Goal: Information Seeking & Learning: Learn about a topic

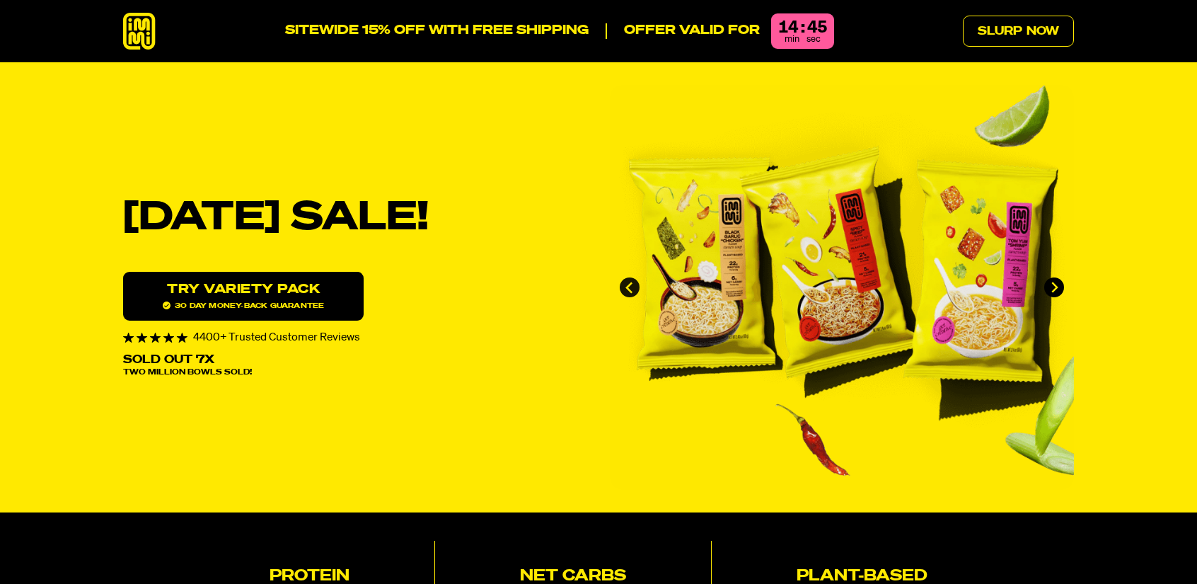
click at [624, 282] on icon "Go to last slide" at bounding box center [630, 288] width 12 height 12
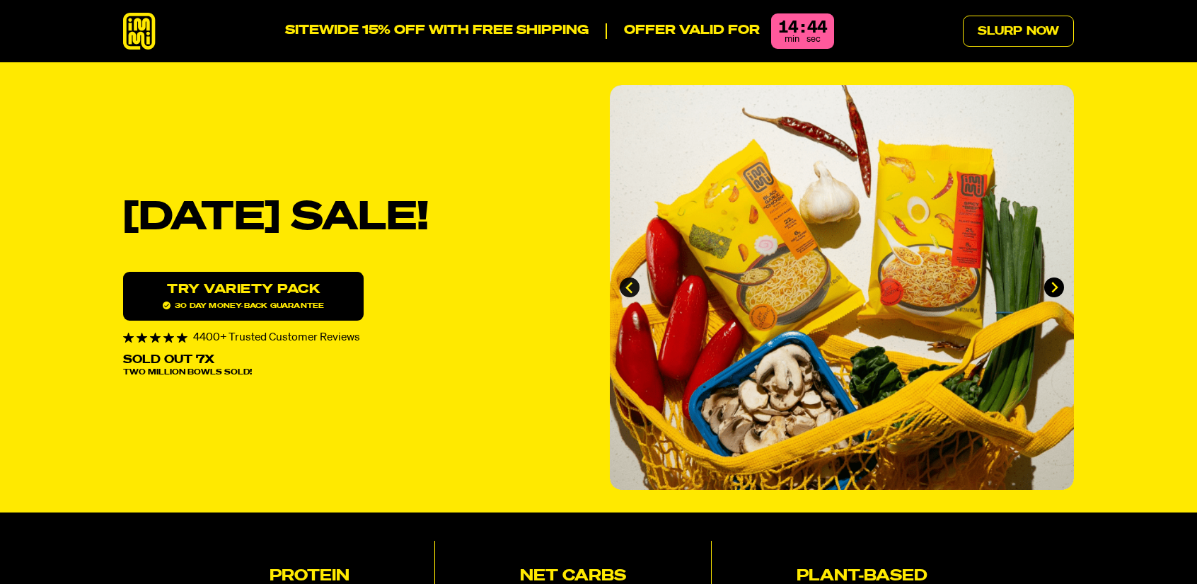
click at [624, 282] on icon "Previous slide" at bounding box center [630, 288] width 12 height 12
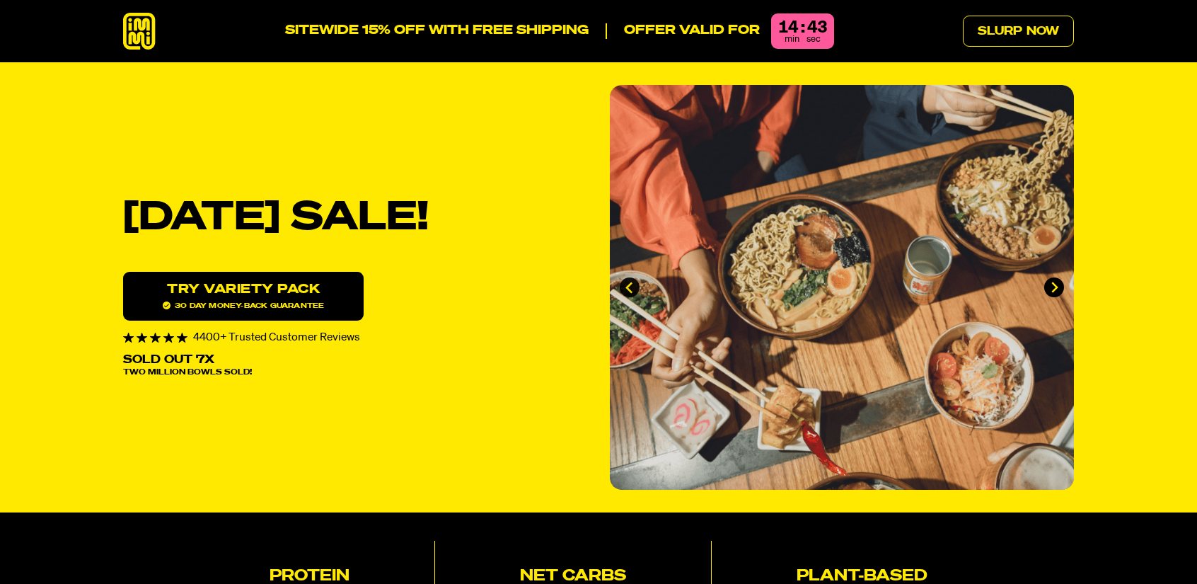
click at [624, 282] on icon "Previous slide" at bounding box center [630, 288] width 12 height 12
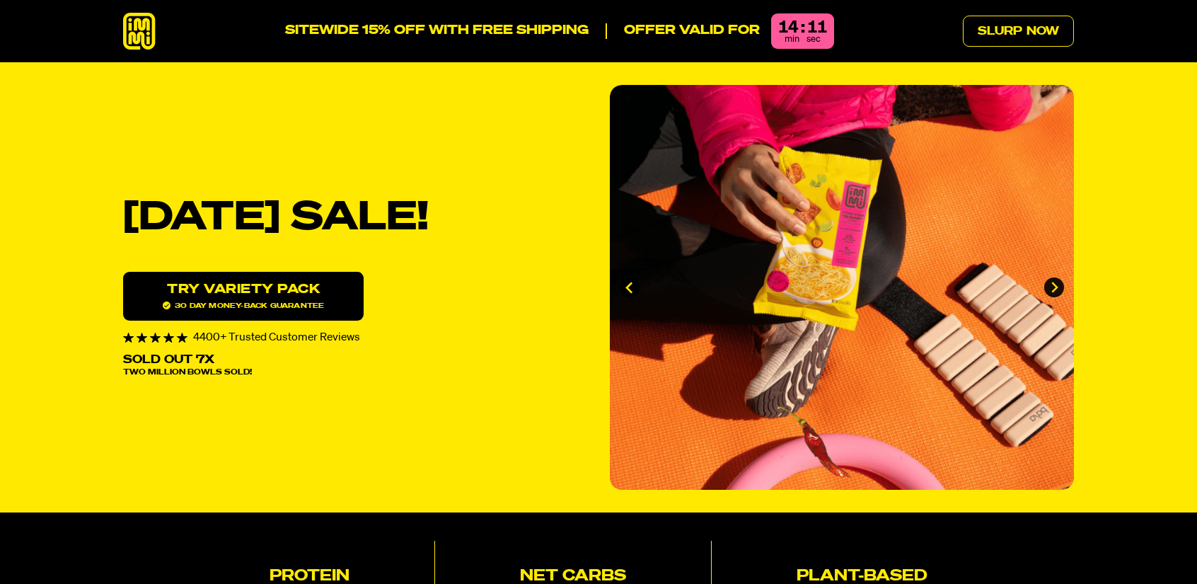
click at [1053, 282] on icon "Next slide" at bounding box center [1055, 287] width 7 height 11
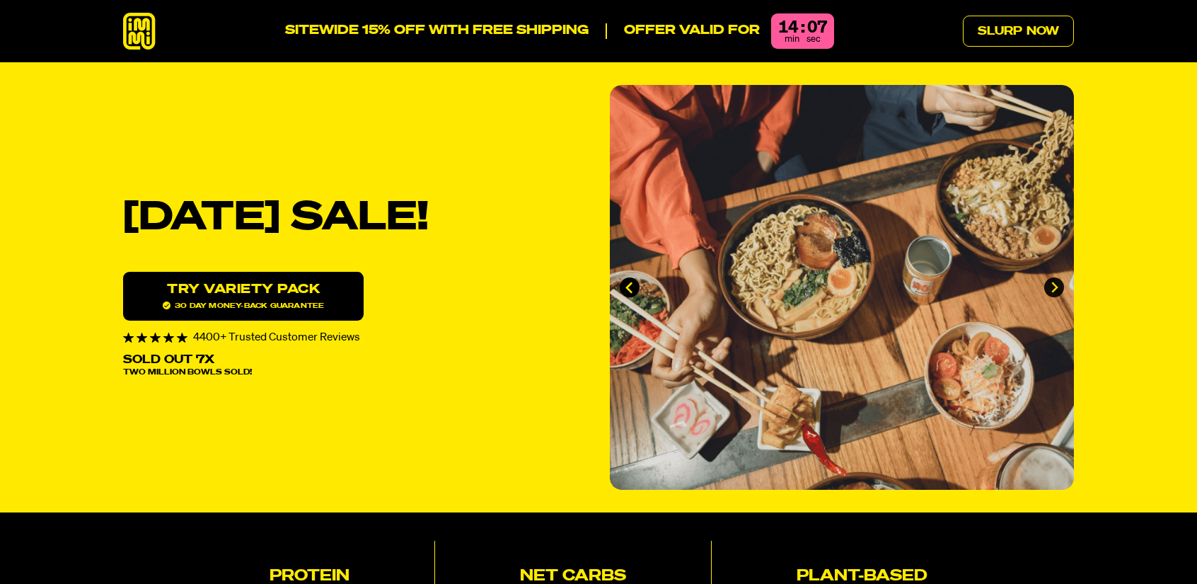
click at [1053, 282] on icon "Next slide" at bounding box center [1055, 287] width 7 height 11
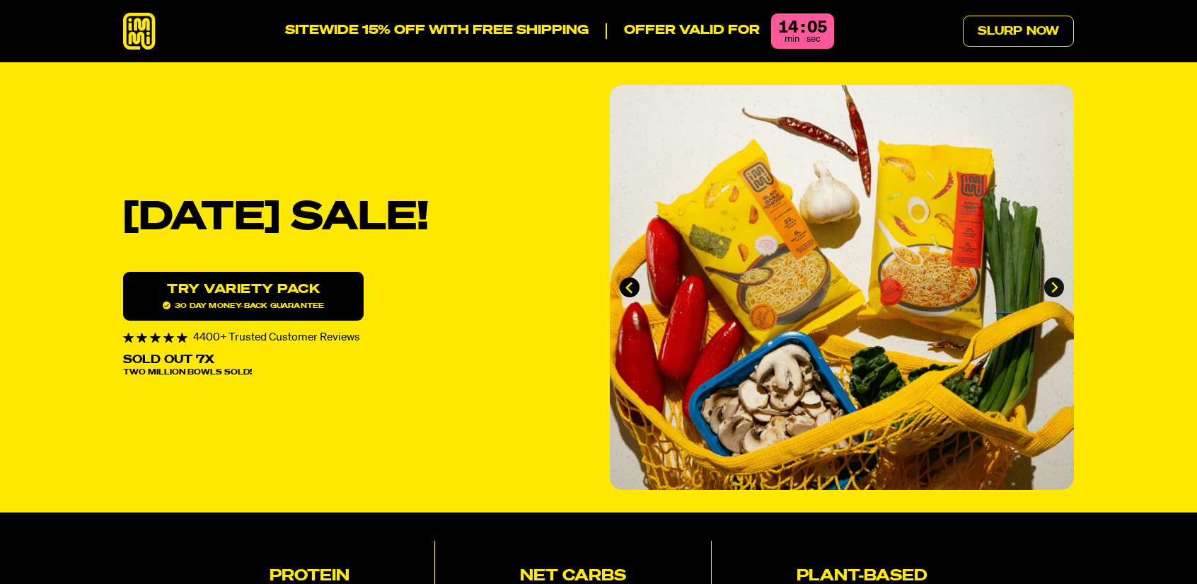
click at [1053, 282] on icon "Go to first slide" at bounding box center [1055, 287] width 7 height 11
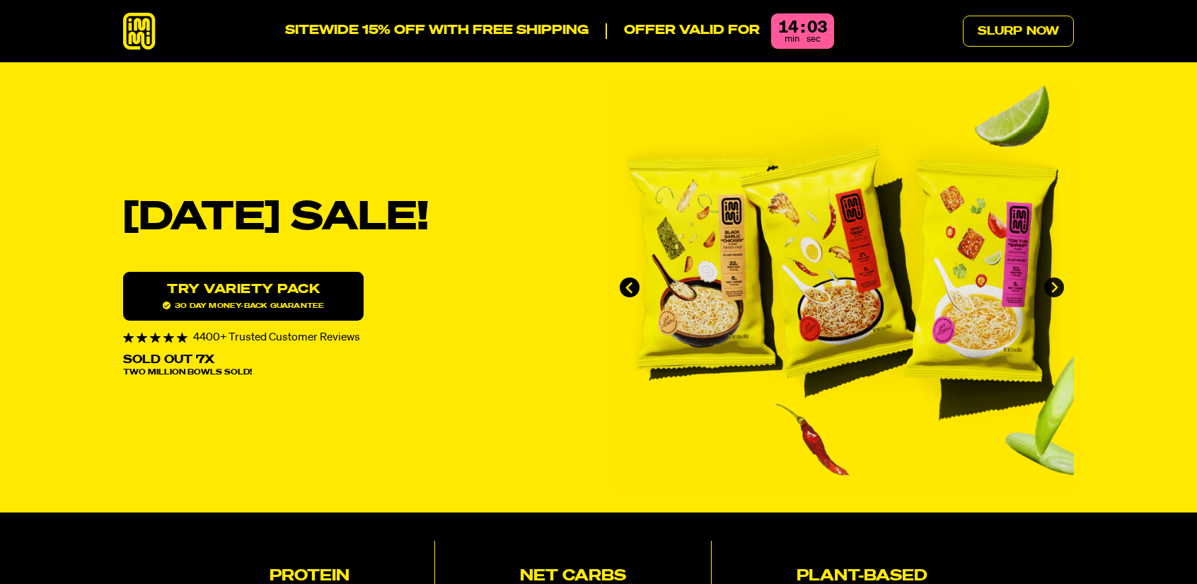
click at [1053, 282] on icon "Next slide" at bounding box center [1055, 287] width 7 height 11
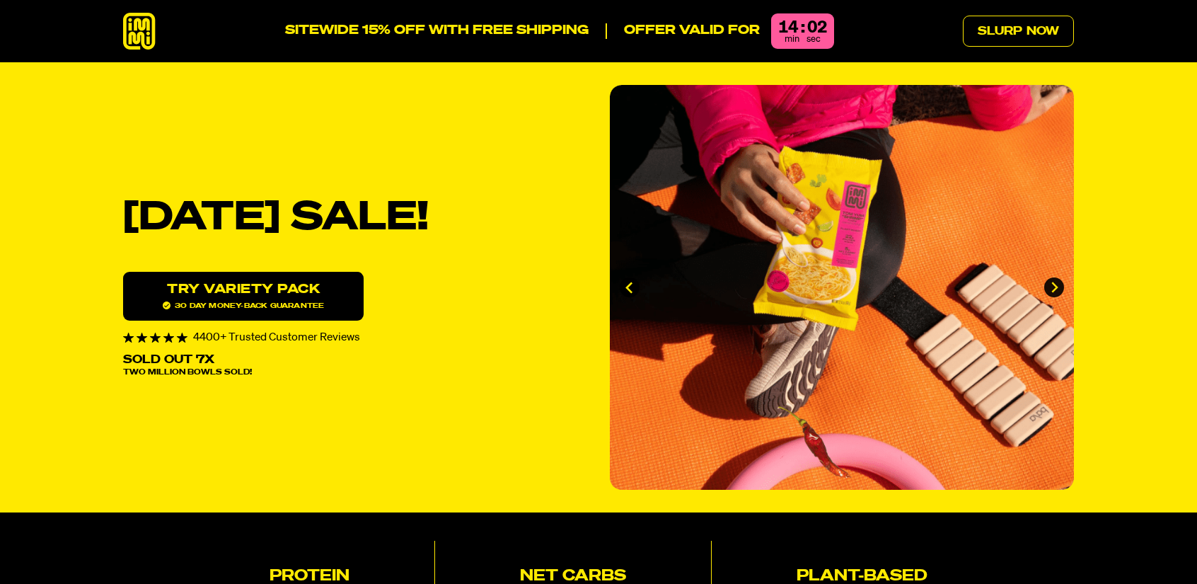
click at [1053, 282] on icon "Next slide" at bounding box center [1055, 287] width 7 height 11
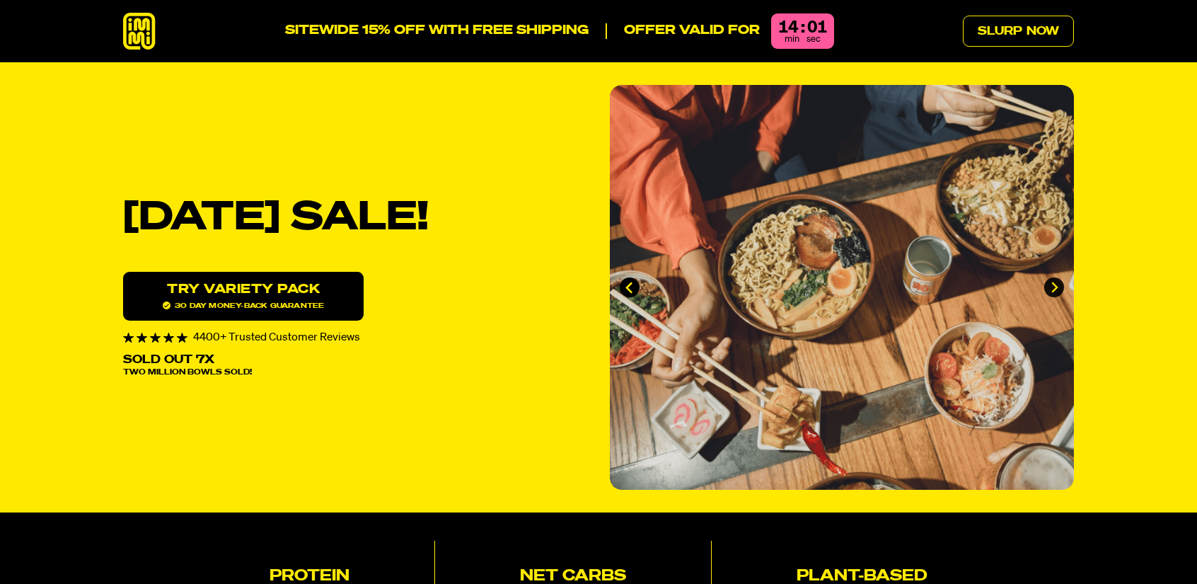
click at [1053, 282] on icon "Next slide" at bounding box center [1055, 287] width 7 height 11
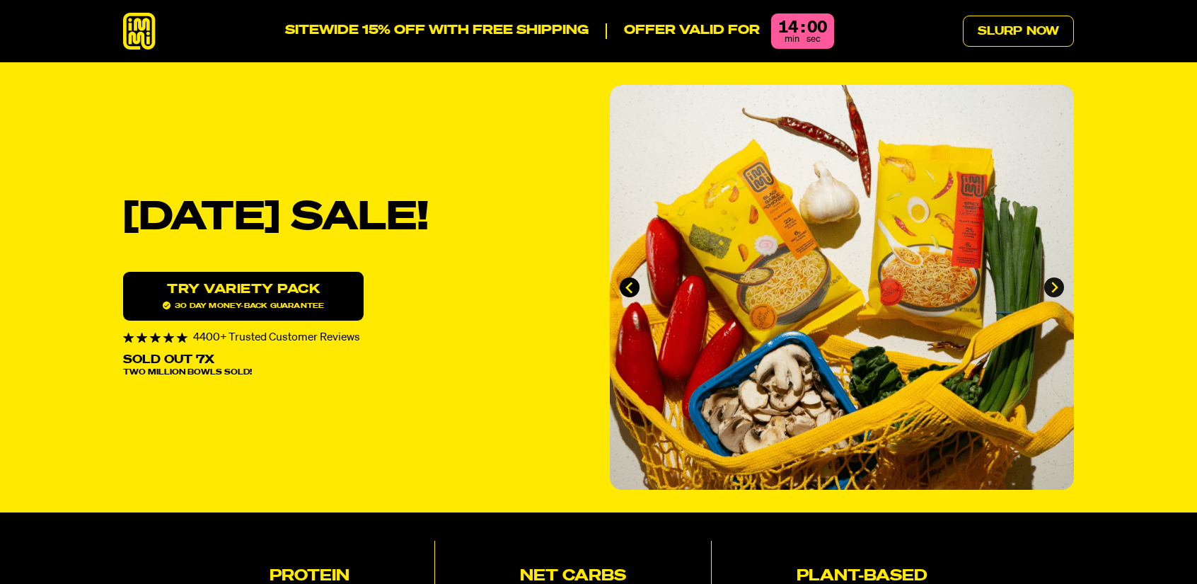
click at [1053, 282] on icon "Go to first slide" at bounding box center [1055, 287] width 7 height 11
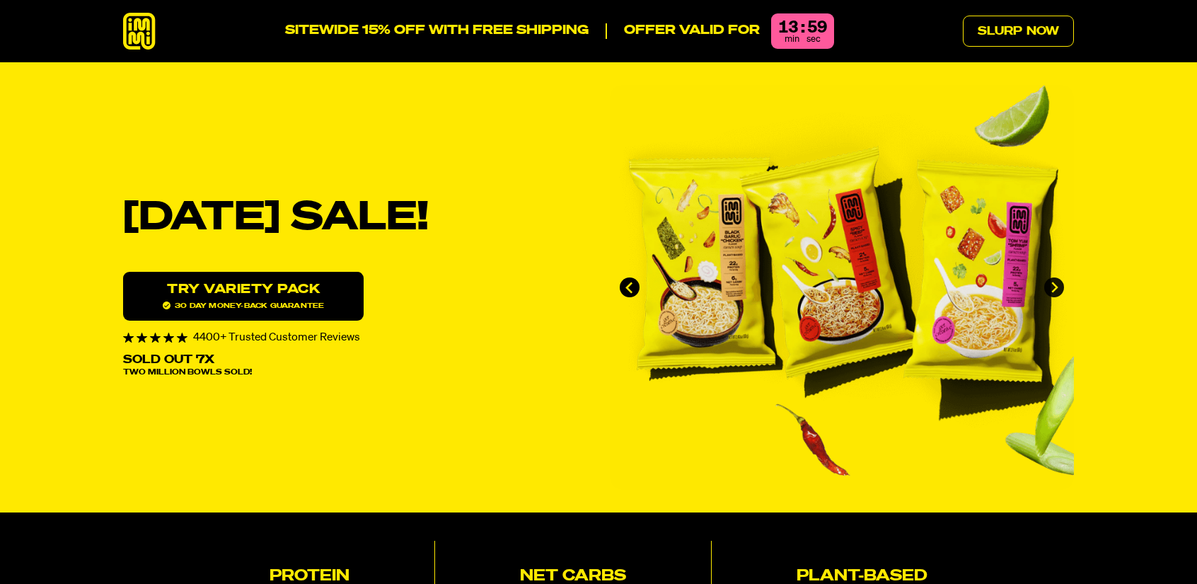
click at [1053, 282] on icon "Next slide" at bounding box center [1055, 287] width 7 height 11
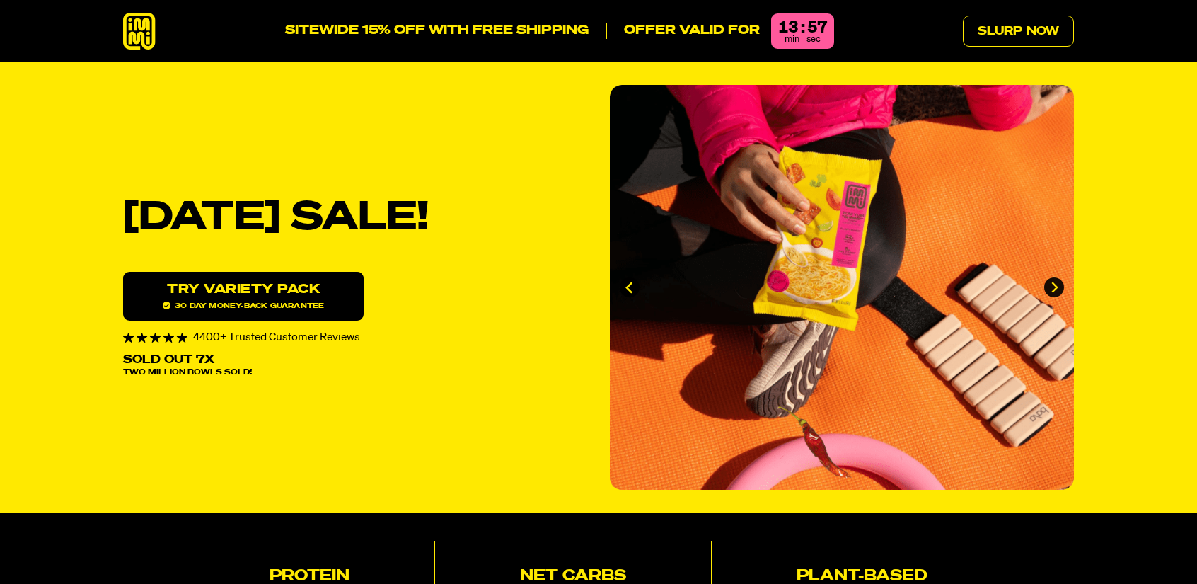
click at [1053, 282] on icon "Next slide" at bounding box center [1055, 287] width 7 height 11
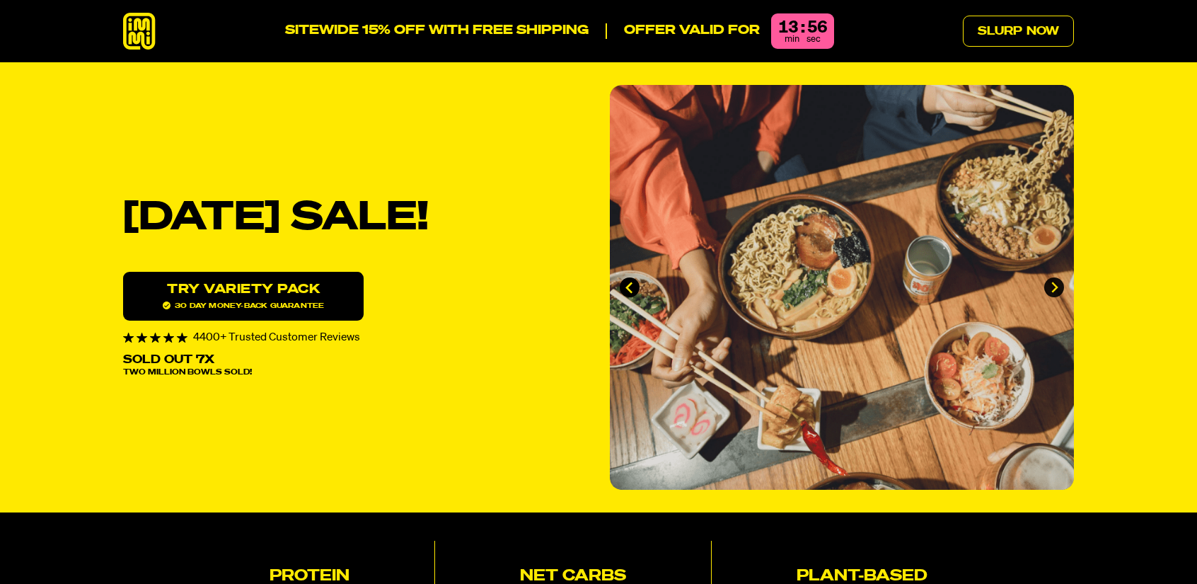
click at [1053, 282] on icon "Next slide" at bounding box center [1055, 287] width 7 height 11
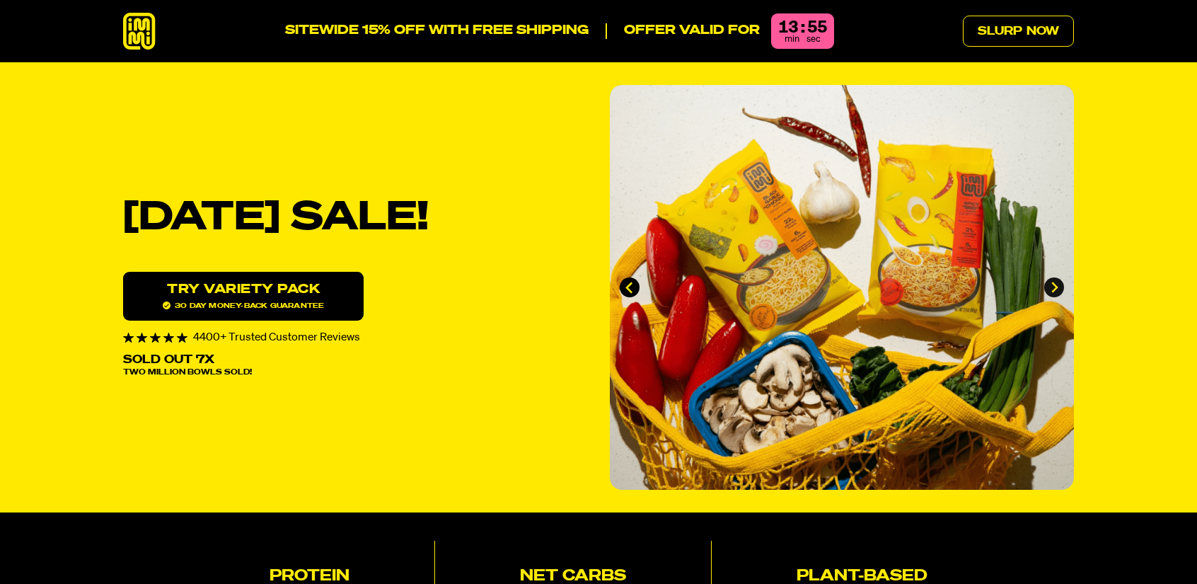
click at [1053, 282] on icon "Go to first slide" at bounding box center [1055, 287] width 7 height 11
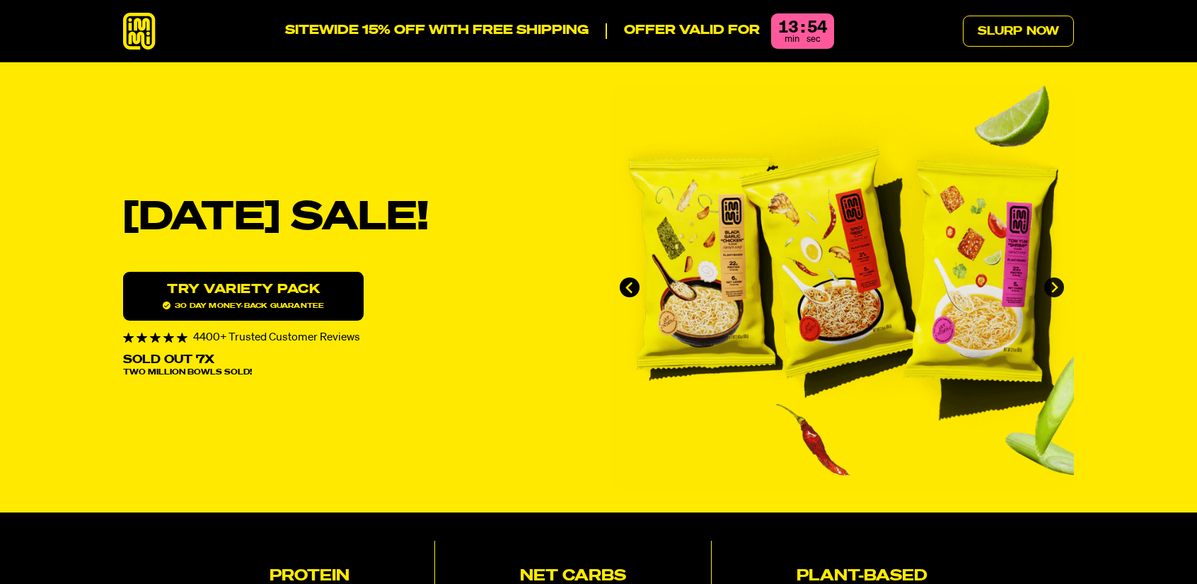
click at [1053, 282] on icon "Next slide" at bounding box center [1055, 287] width 7 height 11
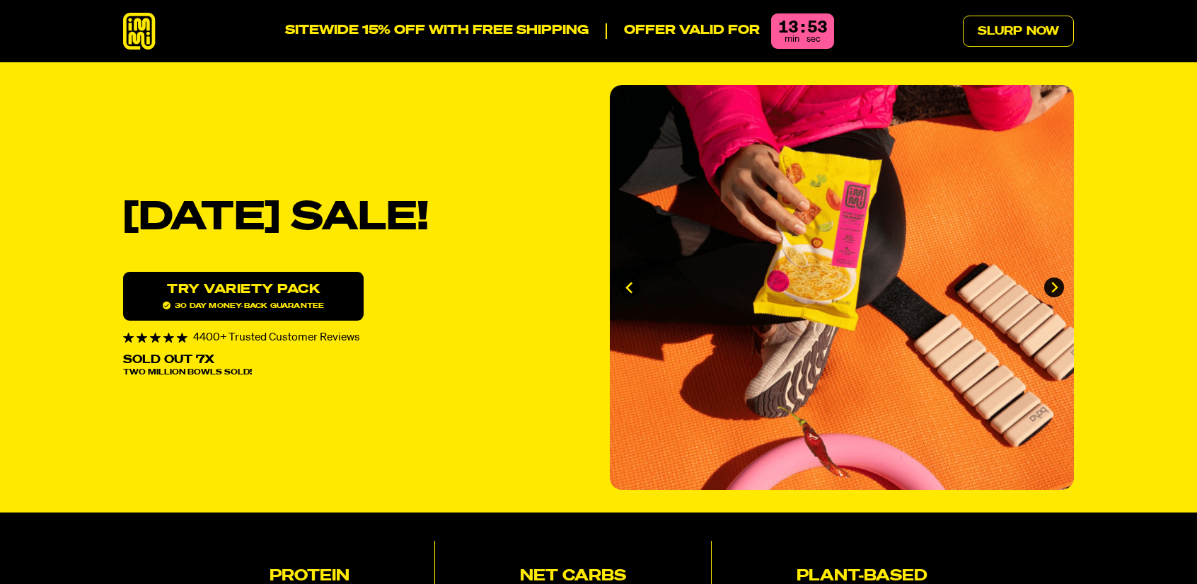
click at [1053, 282] on icon "Next slide" at bounding box center [1055, 287] width 7 height 11
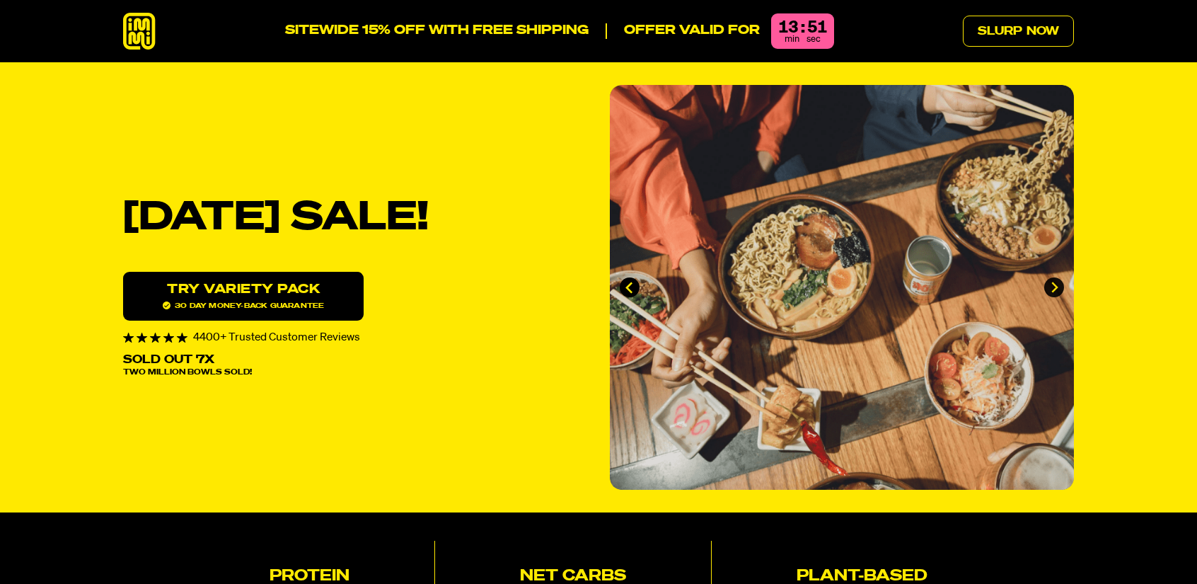
click at [1053, 282] on icon "Next slide" at bounding box center [1055, 287] width 7 height 11
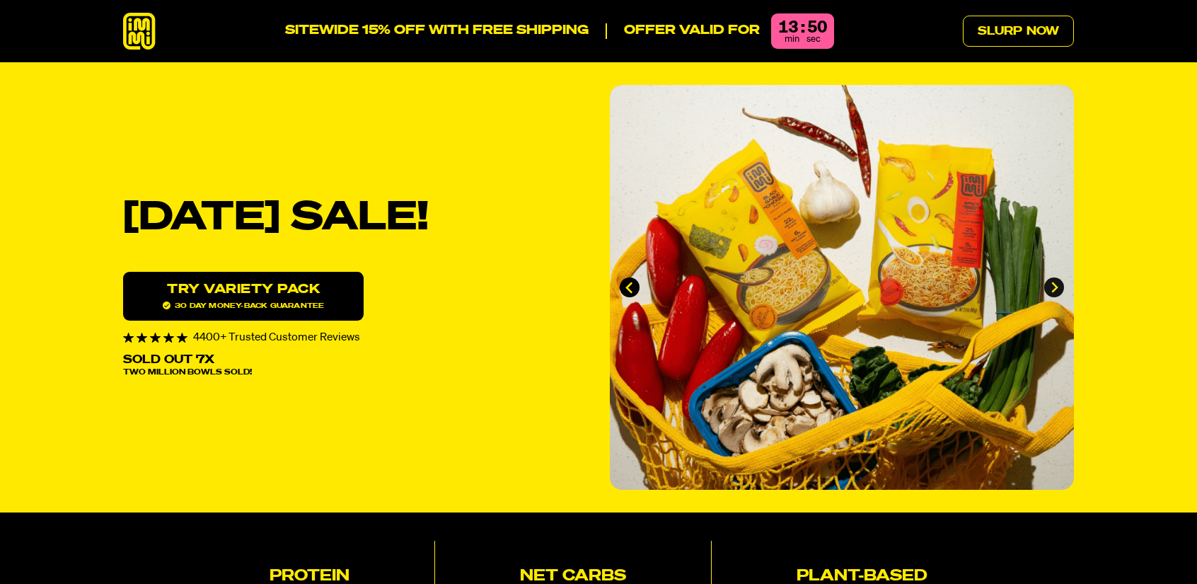
click at [1053, 282] on icon "Go to first slide" at bounding box center [1055, 287] width 7 height 11
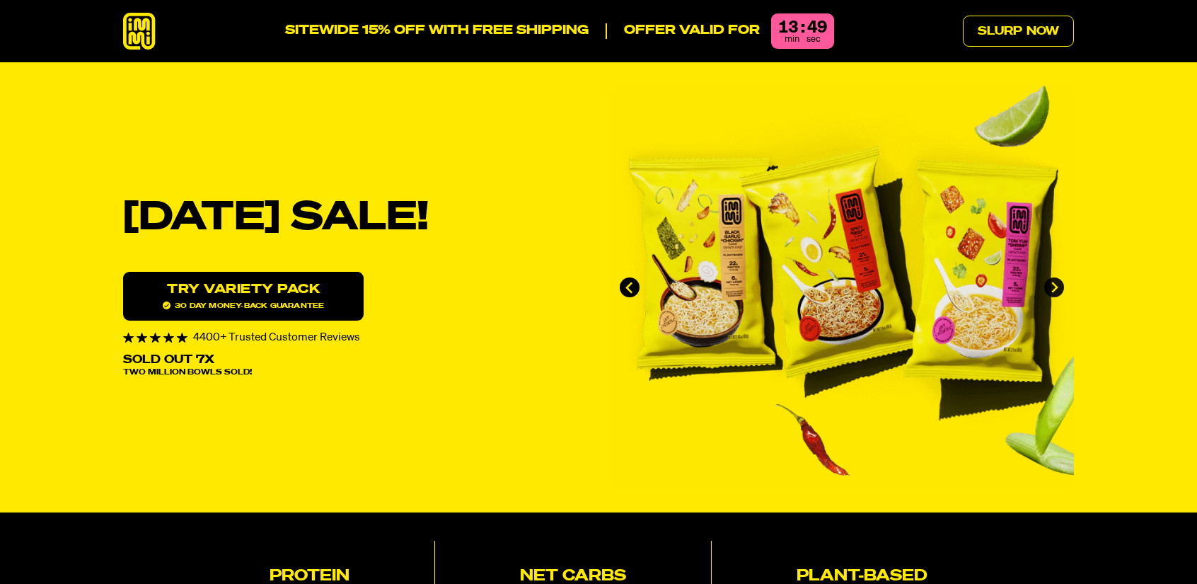
click at [1053, 282] on icon "Next slide" at bounding box center [1055, 287] width 7 height 11
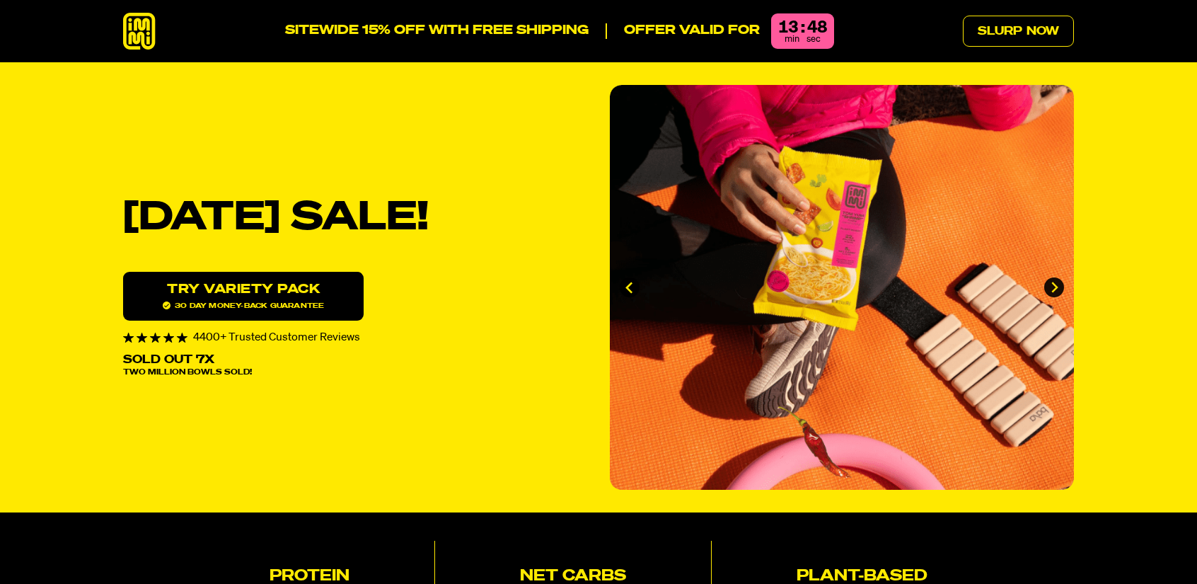
click at [1053, 282] on icon "Next slide" at bounding box center [1055, 287] width 7 height 11
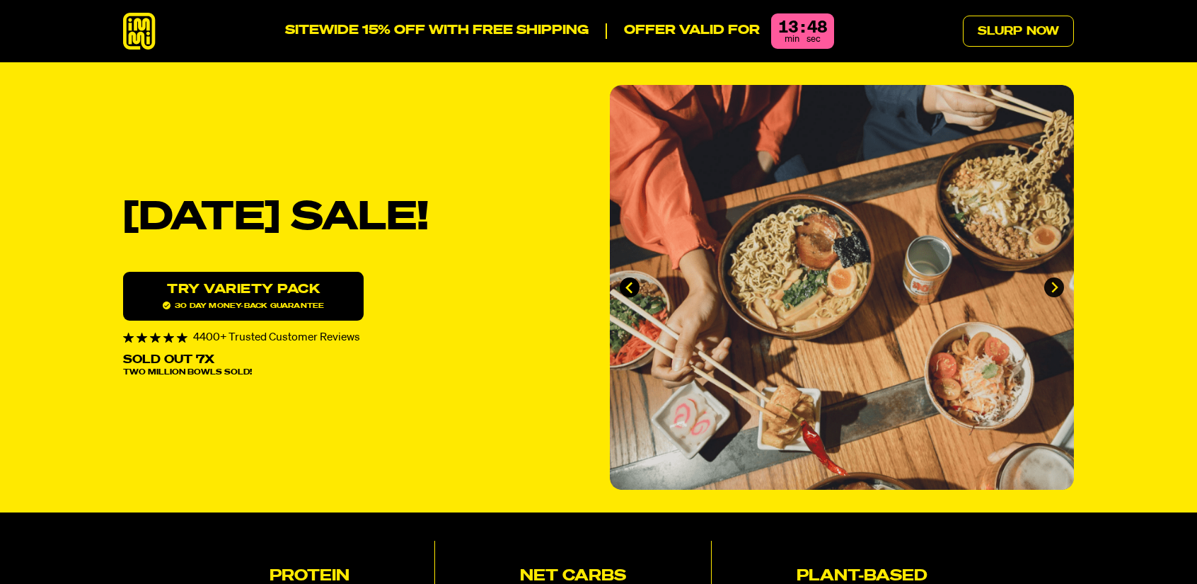
click at [1053, 282] on icon "Next slide" at bounding box center [1055, 287] width 7 height 11
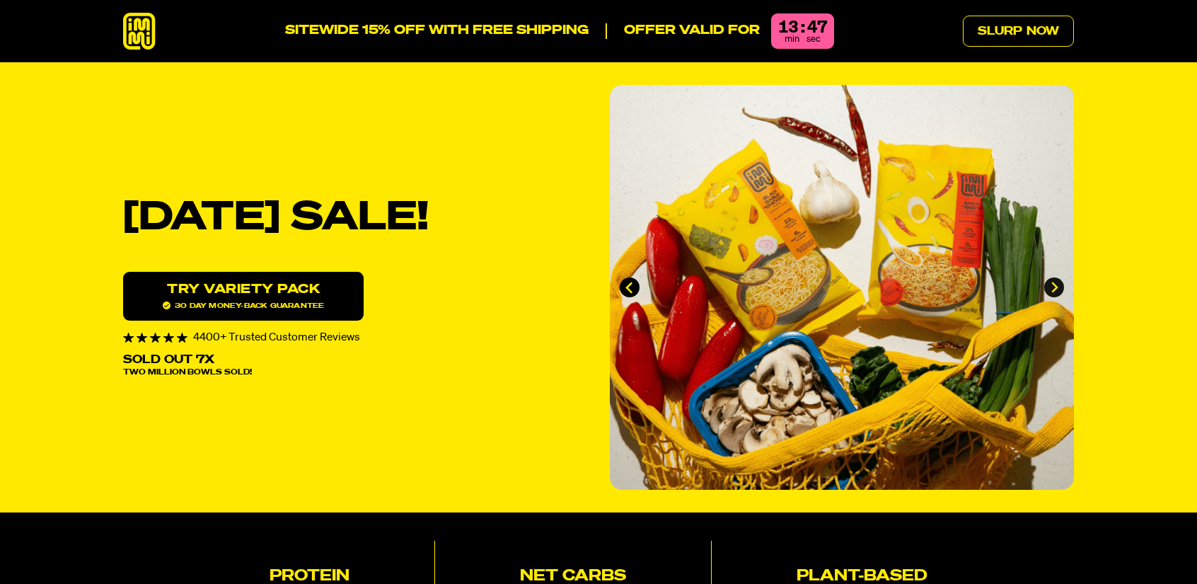
click at [1053, 282] on icon "Next slide" at bounding box center [1055, 287] width 7 height 11
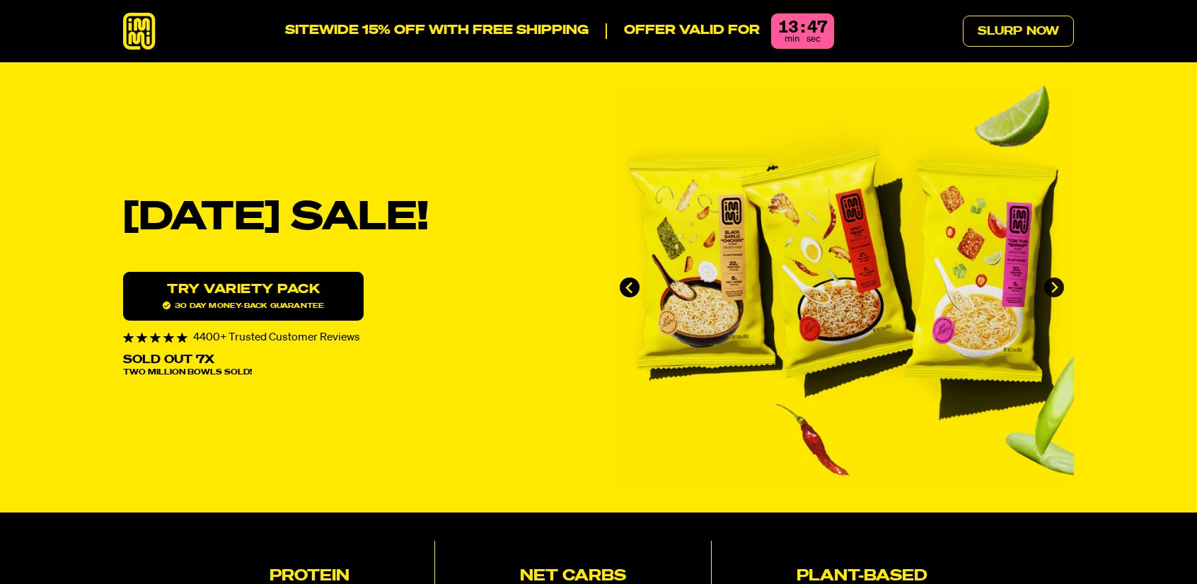
click at [1053, 282] on icon "Go to first slide" at bounding box center [1055, 287] width 7 height 11
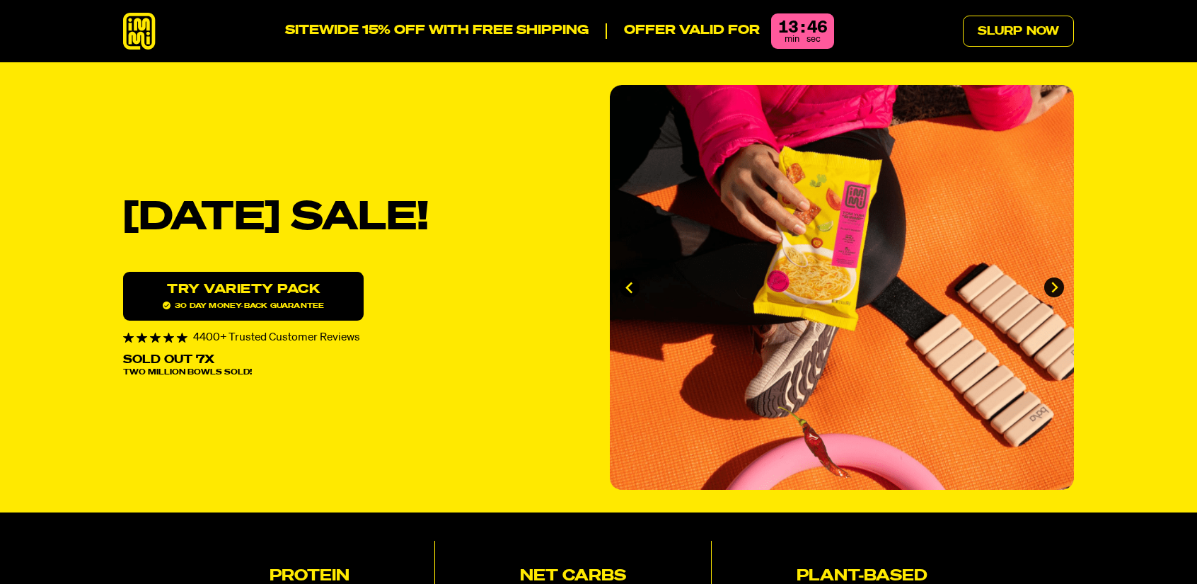
click at [1053, 282] on icon "Next slide" at bounding box center [1055, 287] width 7 height 11
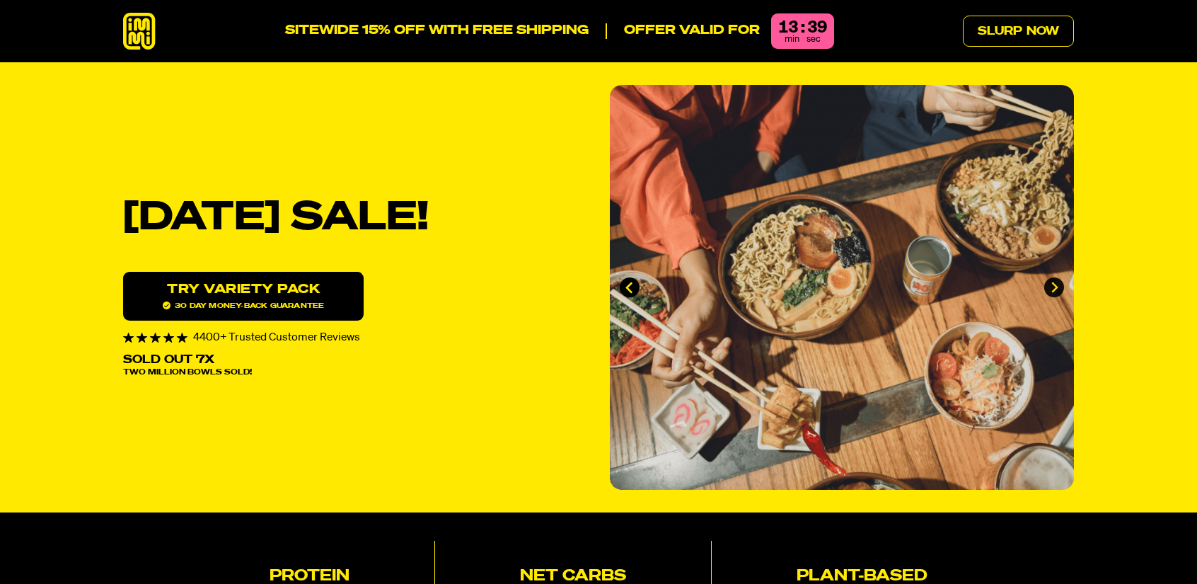
click at [1053, 282] on icon "Next slide" at bounding box center [1055, 287] width 7 height 11
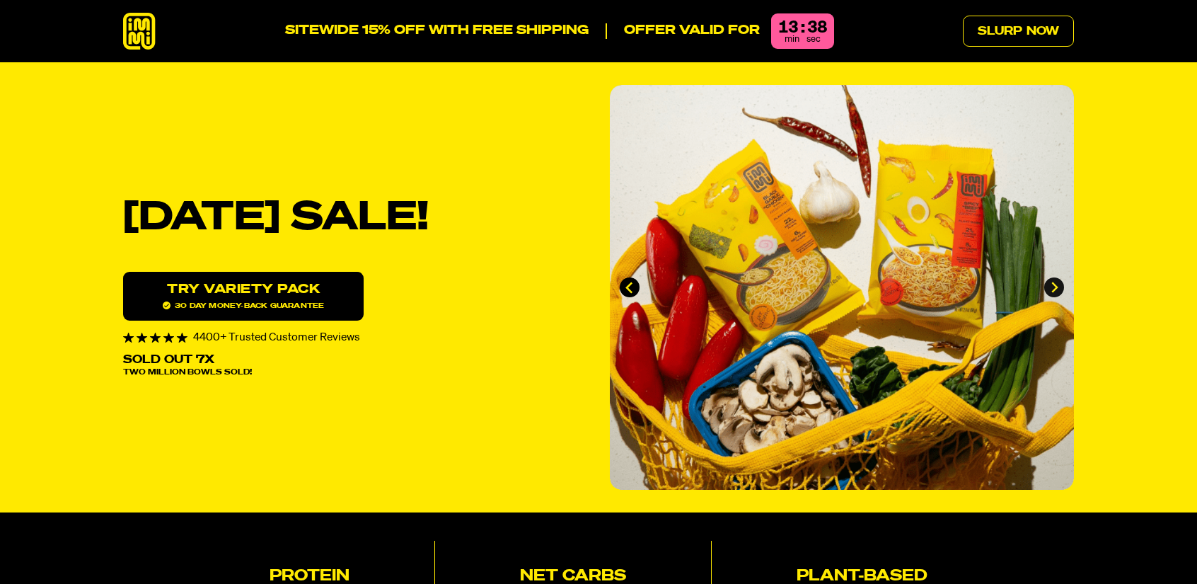
click at [1053, 282] on icon "Go to first slide" at bounding box center [1055, 287] width 7 height 11
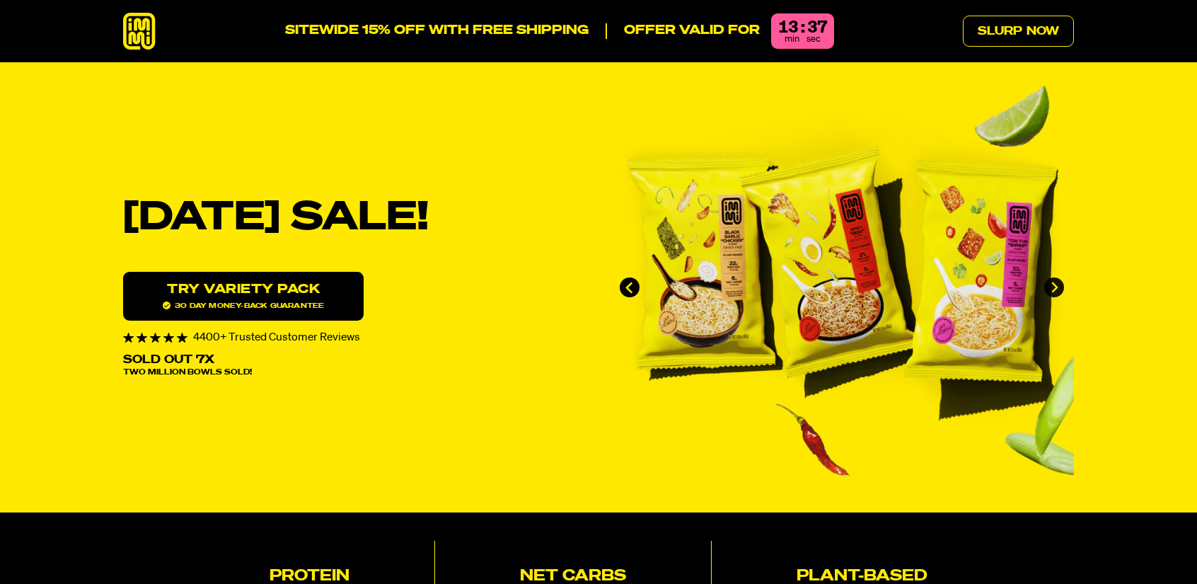
click at [1053, 282] on icon "Next slide" at bounding box center [1055, 287] width 7 height 11
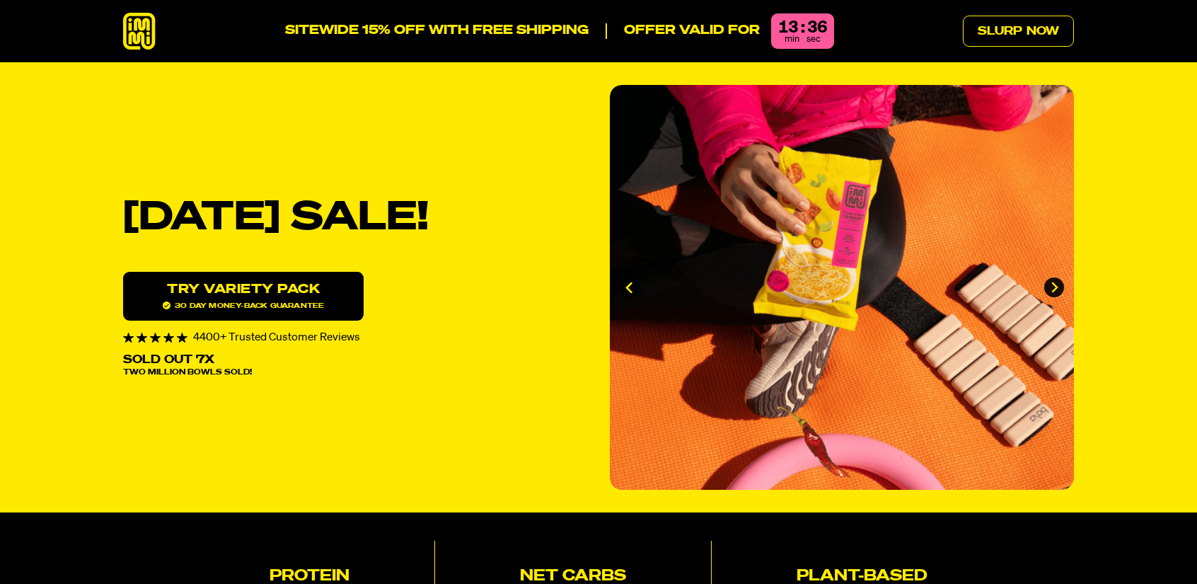
click at [1053, 282] on icon "Next slide" at bounding box center [1055, 287] width 7 height 11
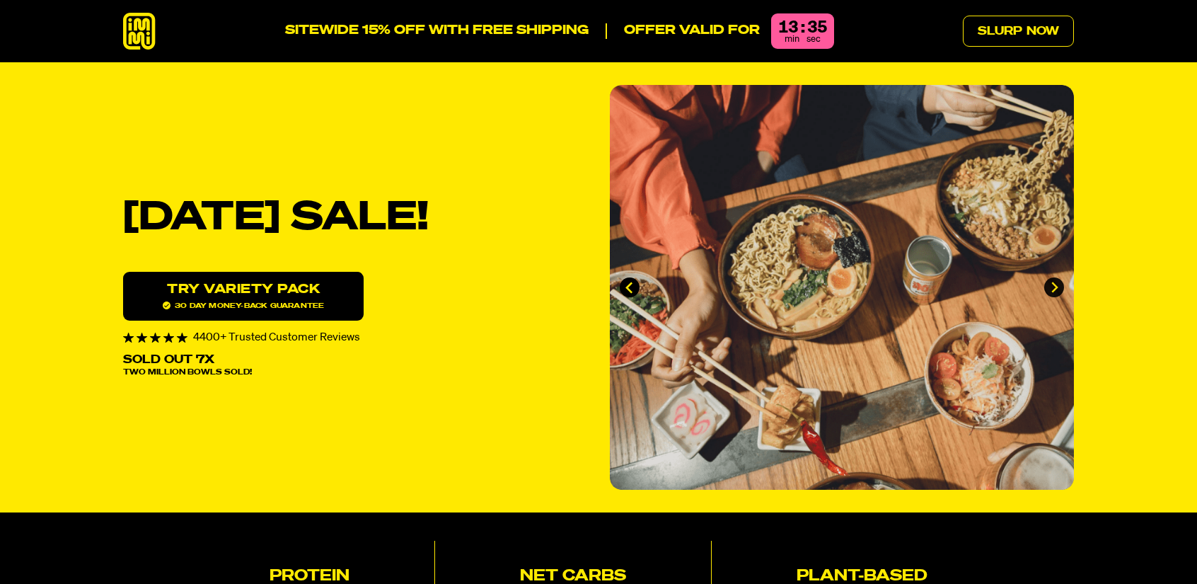
click at [1053, 282] on icon "Next slide" at bounding box center [1055, 287] width 7 height 11
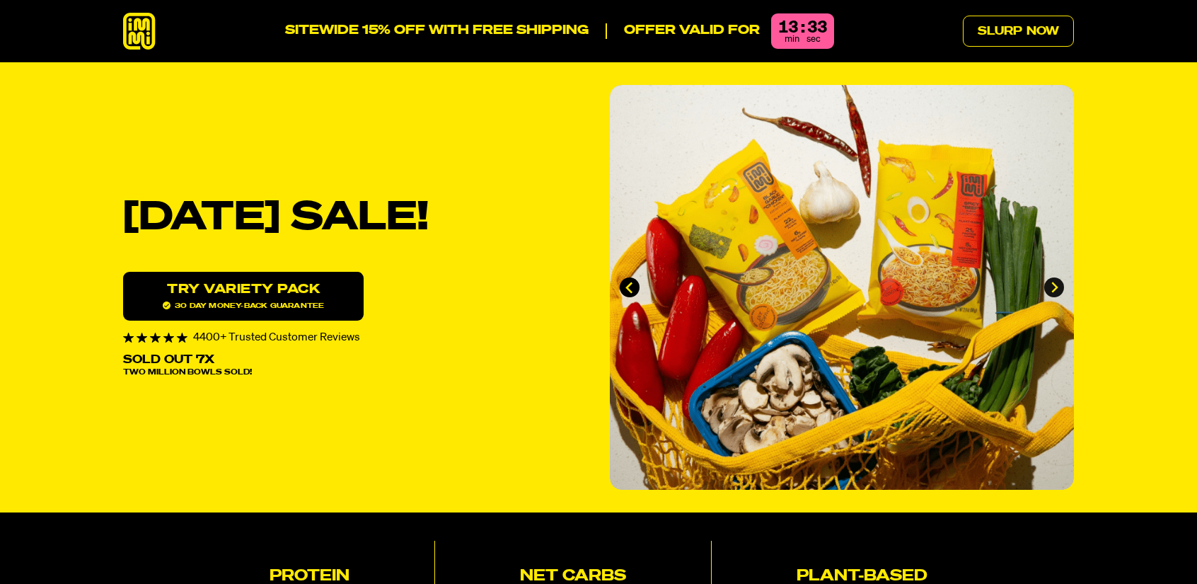
click at [1053, 282] on icon "Go to first slide" at bounding box center [1055, 287] width 7 height 11
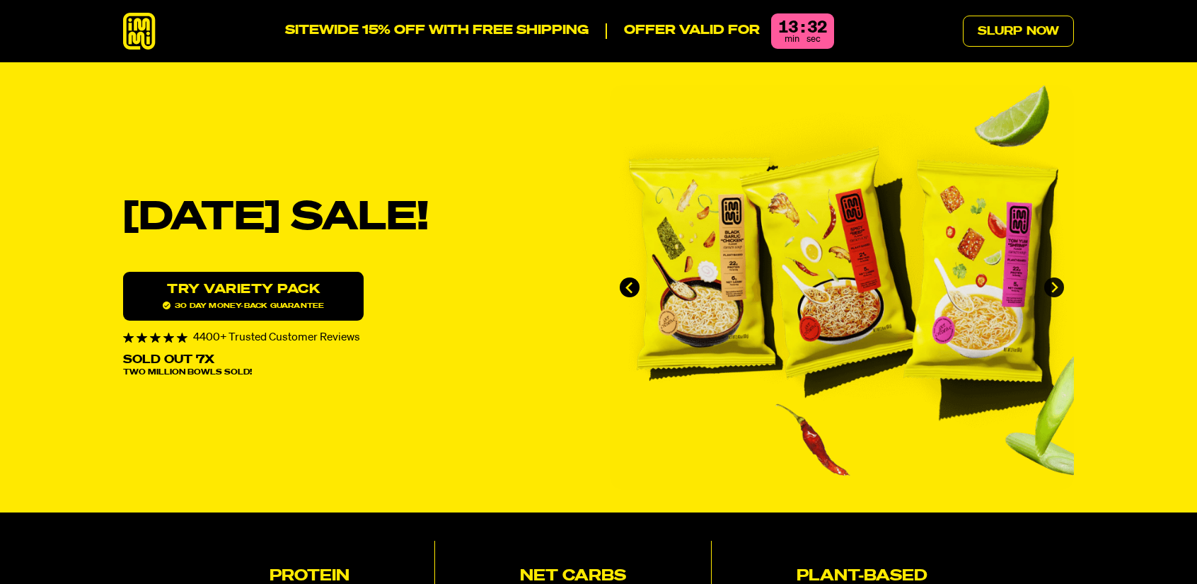
click at [1053, 282] on icon "Next slide" at bounding box center [1055, 287] width 7 height 11
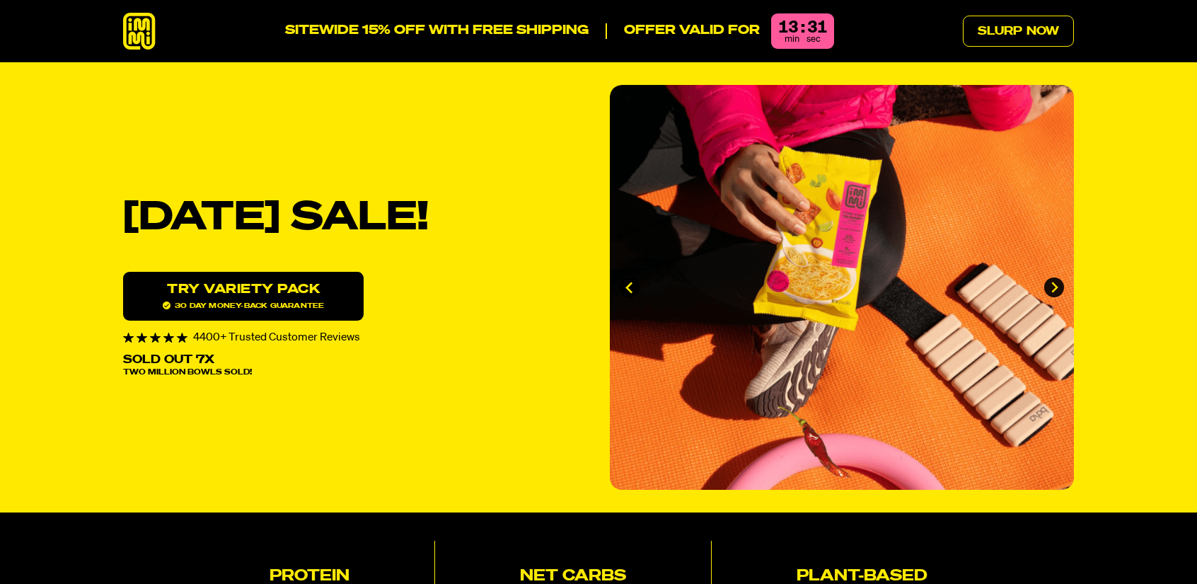
click at [1053, 282] on icon "Next slide" at bounding box center [1055, 287] width 7 height 11
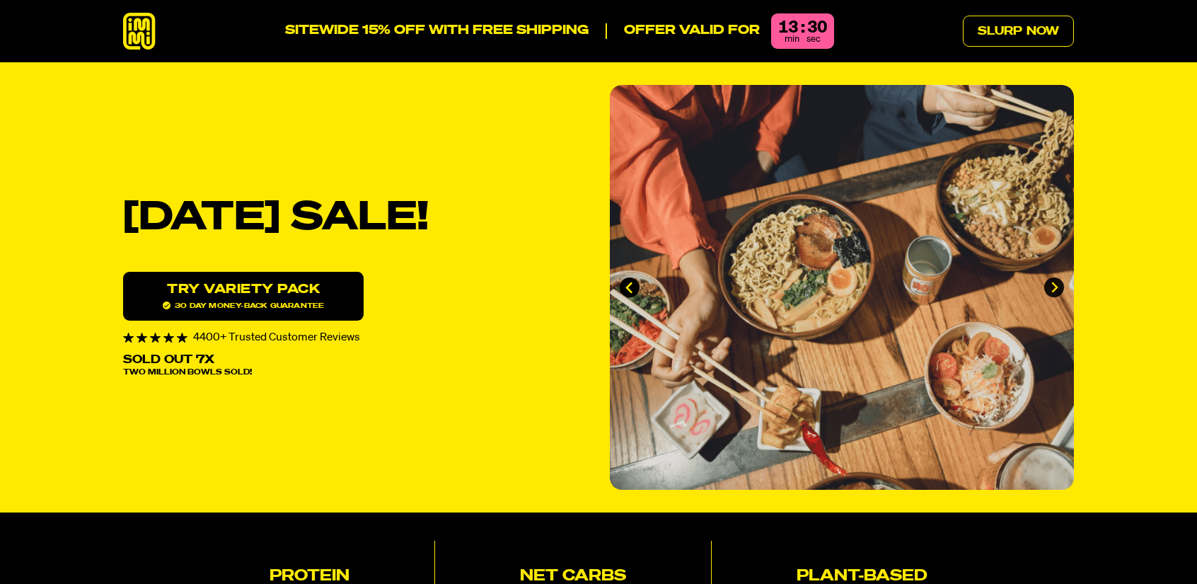
click at [1053, 282] on icon "Next slide" at bounding box center [1055, 287] width 7 height 11
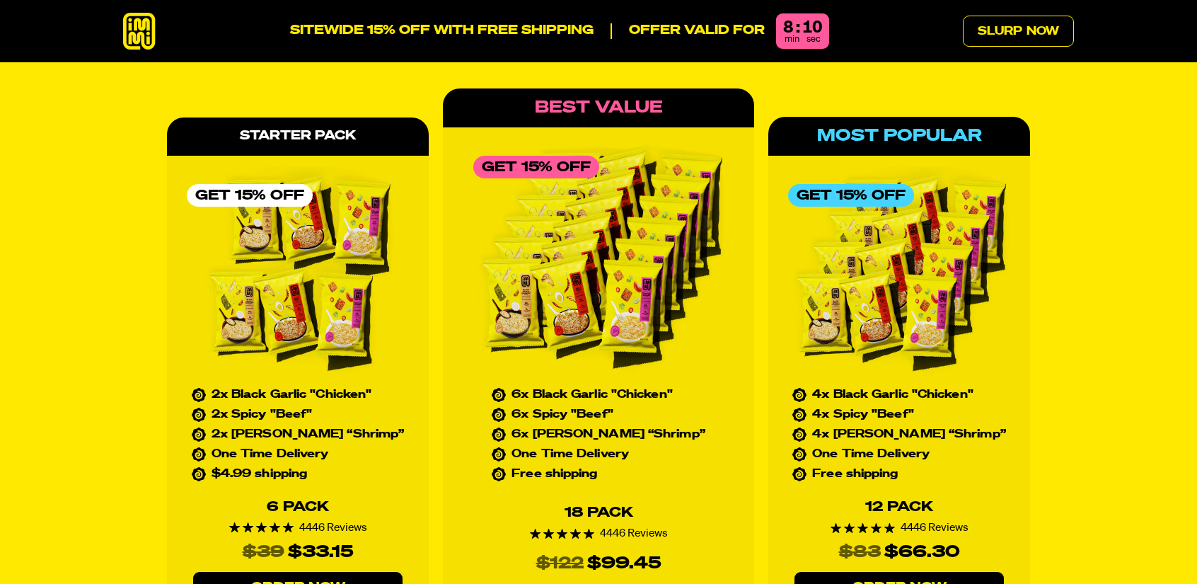
scroll to position [6369, 0]
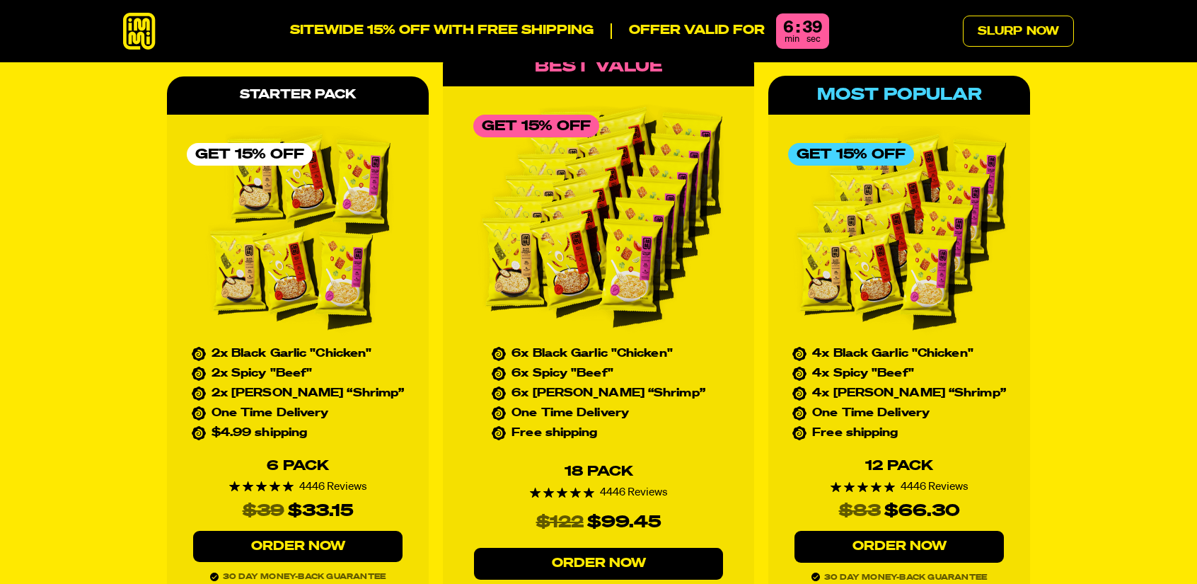
click at [597, 169] on img at bounding box center [598, 217] width 251 height 239
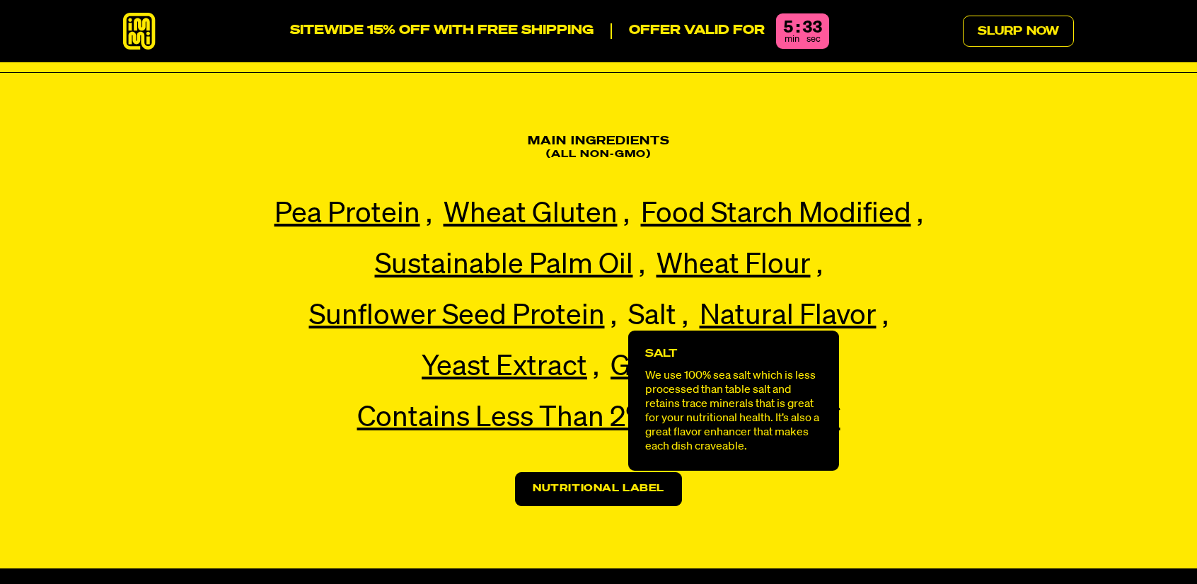
scroll to position [3326, 0]
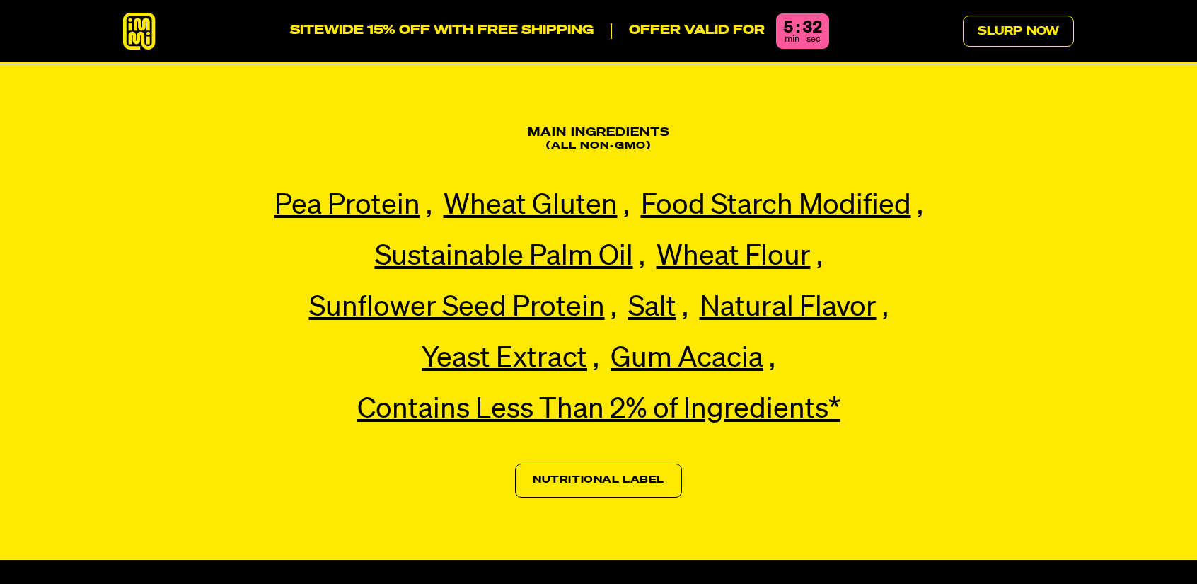
click at [620, 464] on link "Nutritional Label" at bounding box center [598, 481] width 167 height 34
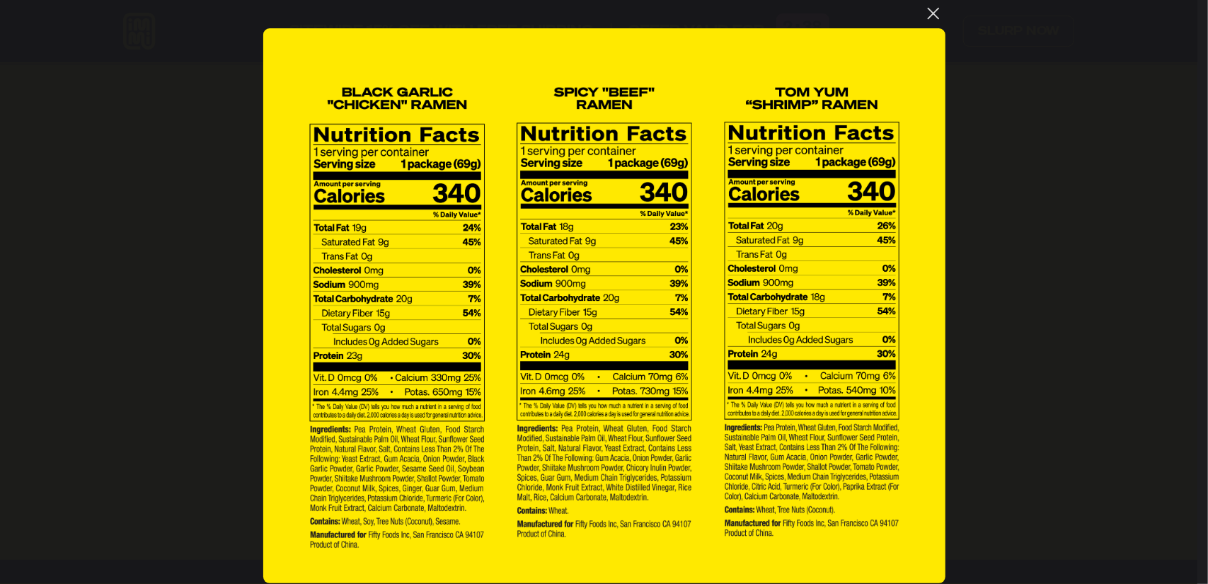
click at [926, 11] on button "You can close this modal content with the ESC key" at bounding box center [933, 13] width 24 height 24
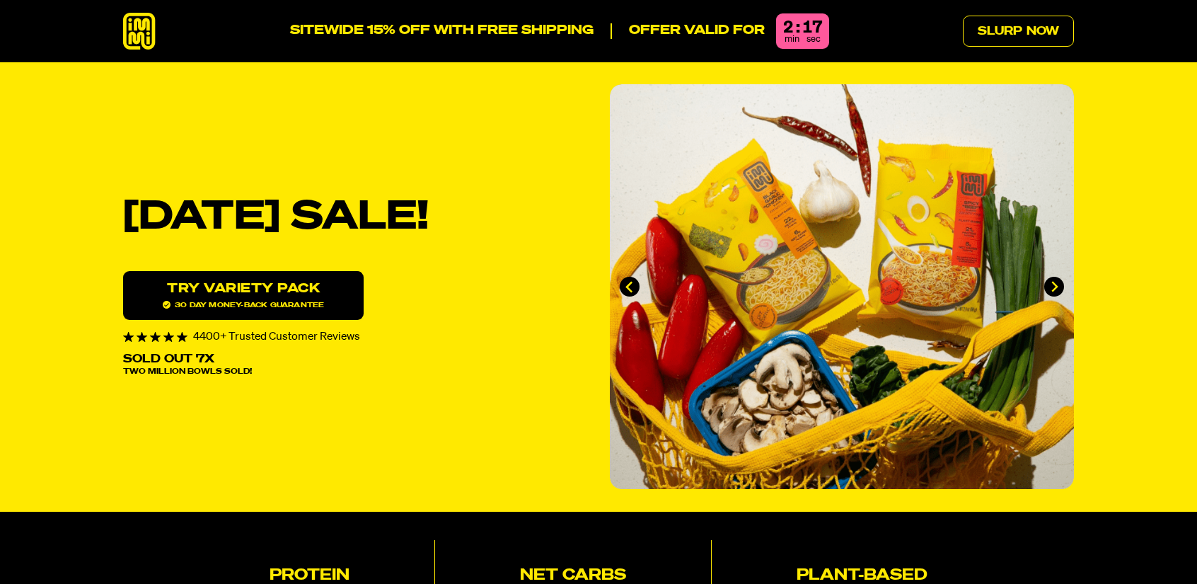
scroll to position [0, 0]
